Goal: Task Accomplishment & Management: Use online tool/utility

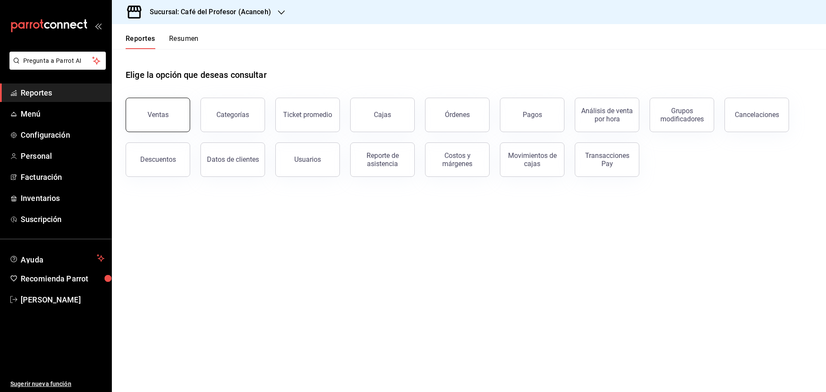
click at [170, 123] on button "Ventas" at bounding box center [158, 115] width 65 height 34
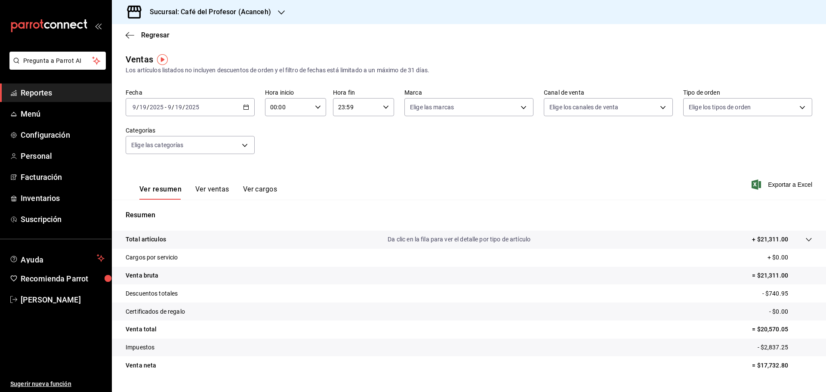
click at [281, 11] on icon "button" at bounding box center [281, 12] width 7 height 7
click at [294, 30] on div at bounding box center [413, 196] width 826 height 392
click at [247, 107] on icon "button" at bounding box center [246, 107] width 6 height 6
click at [157, 207] on span "Rango de fechas" at bounding box center [166, 210] width 67 height 9
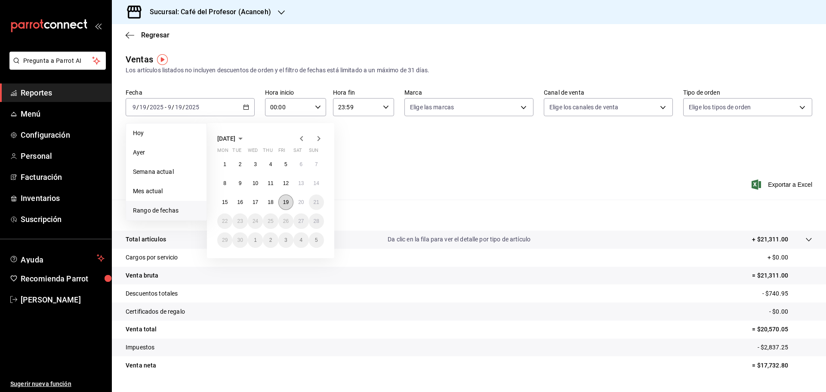
click at [286, 205] on abbr "19" at bounding box center [286, 202] width 6 height 6
click at [301, 203] on abbr "20" at bounding box center [301, 202] width 6 height 6
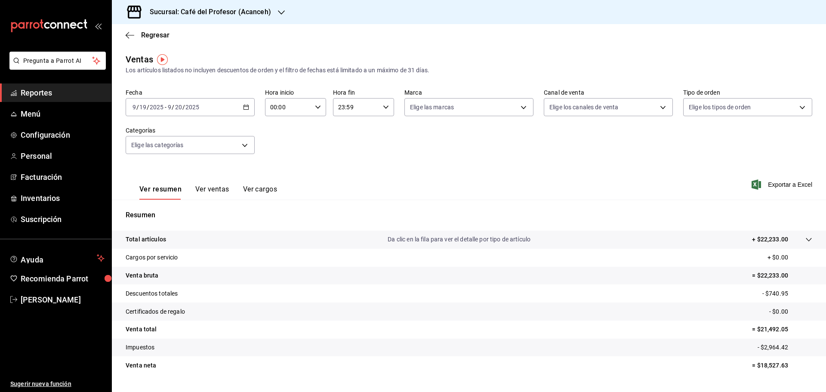
click at [280, 16] on div at bounding box center [281, 12] width 7 height 9
click at [198, 55] on div "Café del Profesor ([GEOGRAPHIC_DATA])" at bounding box center [176, 56] width 115 height 9
click at [46, 88] on span "Reportes" at bounding box center [63, 93] width 84 height 12
